Goal: Task Accomplishment & Management: Manage account settings

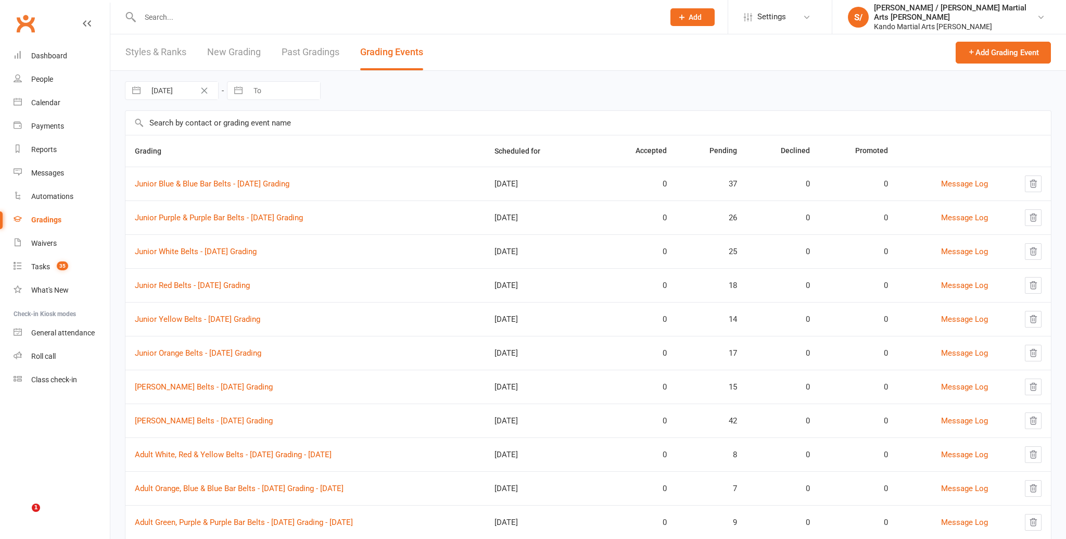
select select "100"
click at [224, 27] on div at bounding box center [391, 17] width 532 height 34
click at [217, 21] on input "text" at bounding box center [397, 17] width 520 height 15
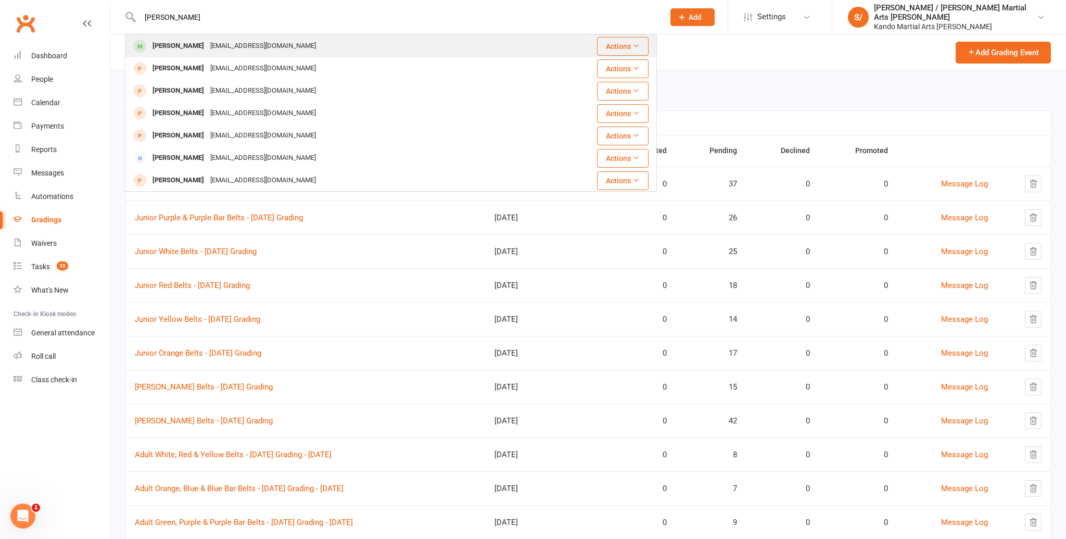
type input "[PERSON_NAME]"
click at [225, 49] on div "[EMAIL_ADDRESS][DOMAIN_NAME]" at bounding box center [263, 46] width 112 height 15
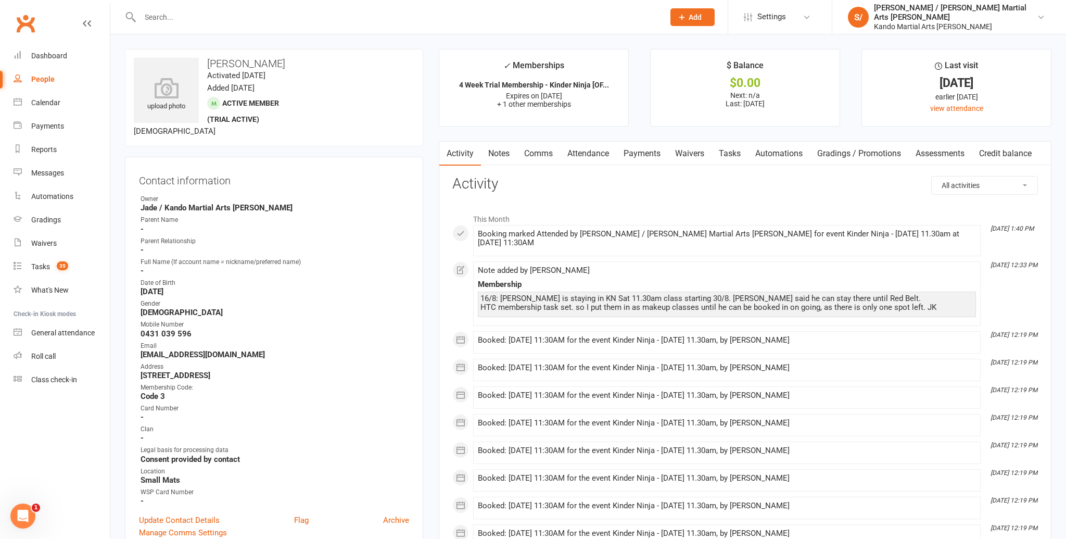
click at [506, 150] on link "Notes" at bounding box center [499, 154] width 36 height 24
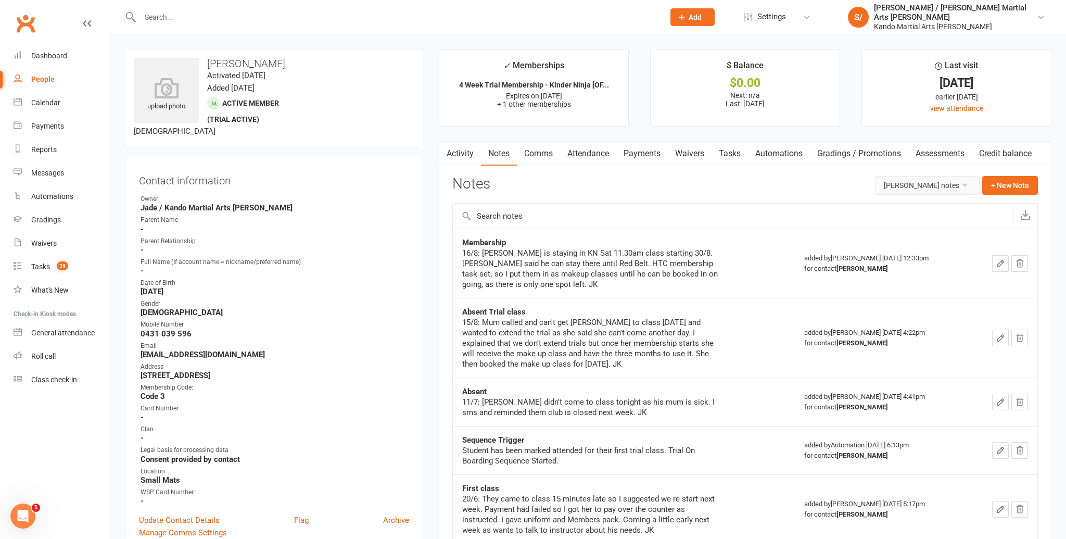
click at [944, 182] on button "[PERSON_NAME] notes" at bounding box center [927, 185] width 105 height 19
click at [914, 234] on link "All family notes" at bounding box center [927, 229] width 103 height 21
click at [1003, 184] on button "+ New Note" at bounding box center [1010, 185] width 56 height 19
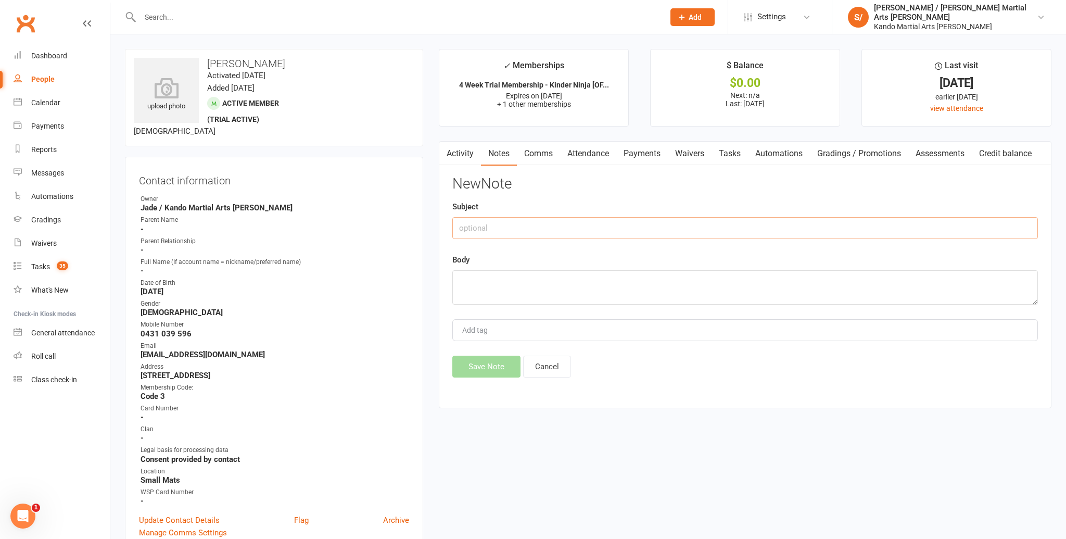
click at [479, 232] on input "text" at bounding box center [745, 228] width 586 height 22
type input "KN Program"
click at [467, 274] on textarea at bounding box center [745, 287] width 586 height 34
type textarea "Moving to Sat 11.30am class. Staying in KN Program until he earns Red Belt, bec…"
click at [480, 367] on button "Save Note" at bounding box center [486, 366] width 68 height 22
